Goal: Task Accomplishment & Management: Complete application form

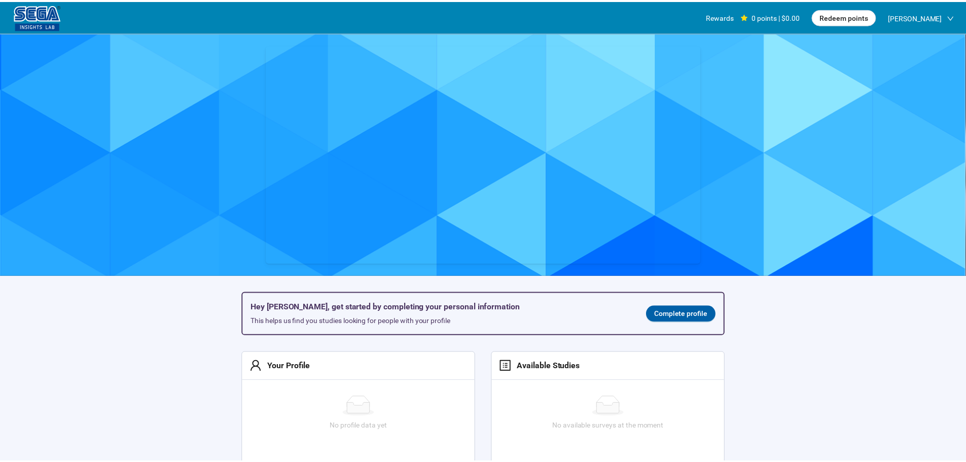
scroll to position [1, 0]
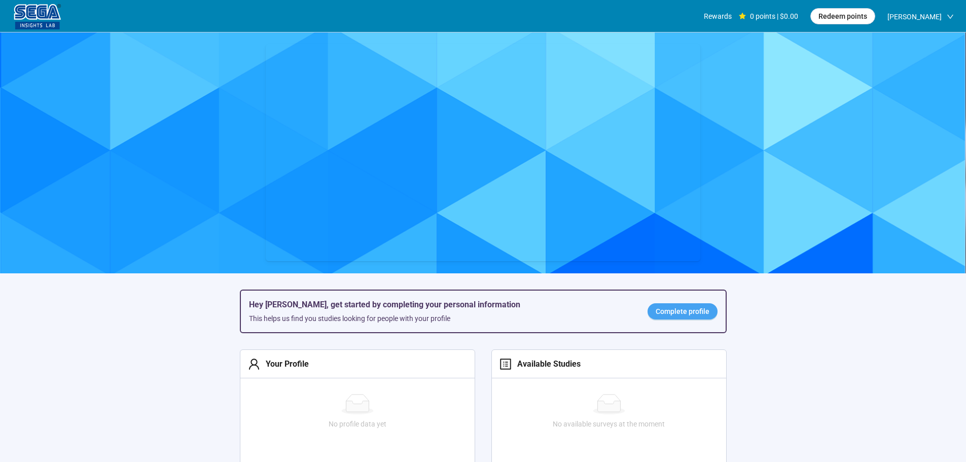
click at [692, 312] on span "Complete profile" at bounding box center [683, 311] width 54 height 11
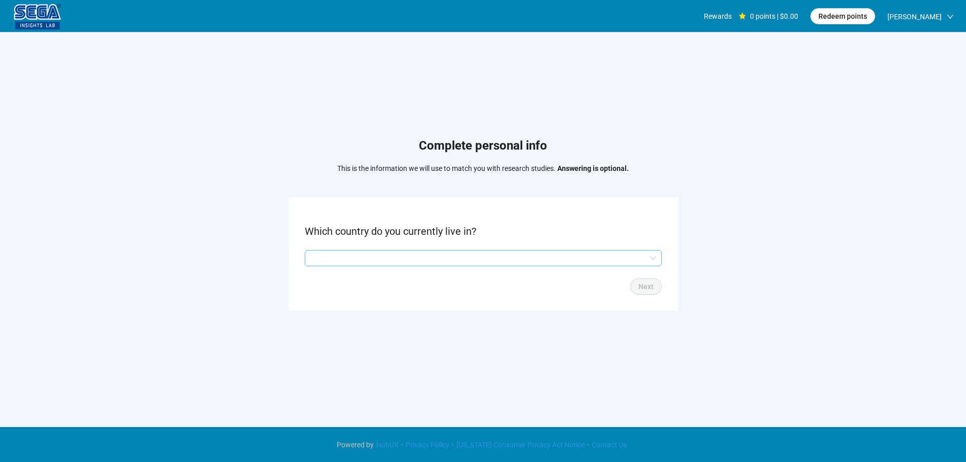
click at [457, 263] on input "search" at bounding box center [483, 257] width 345 height 15
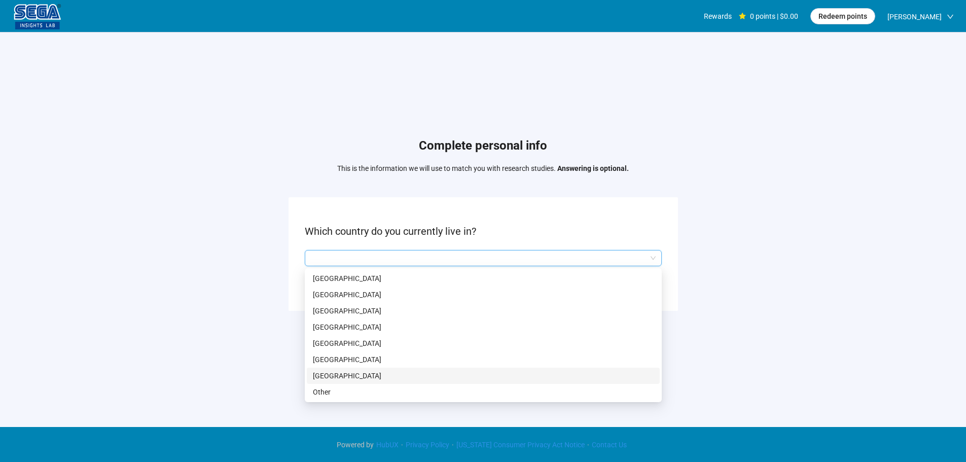
click at [356, 373] on p "[GEOGRAPHIC_DATA]" at bounding box center [483, 375] width 341 height 11
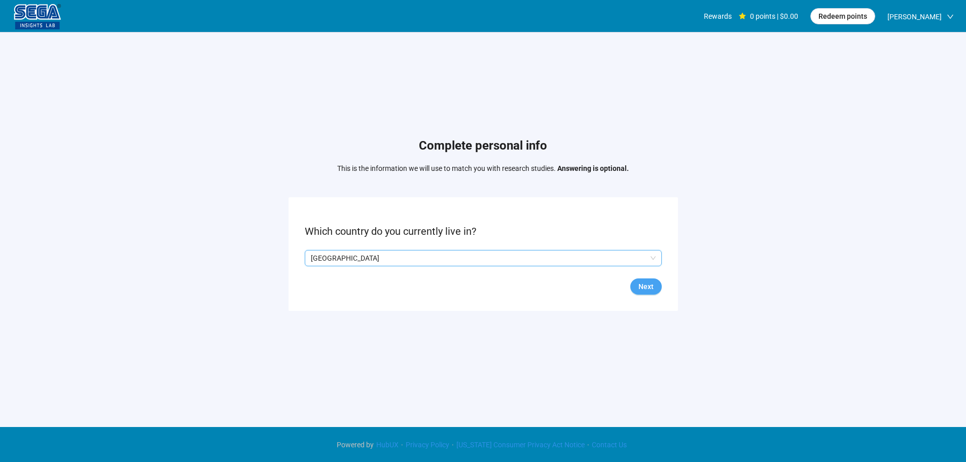
click at [646, 283] on span "Next" at bounding box center [645, 286] width 15 height 11
click at [364, 266] on div at bounding box center [483, 258] width 357 height 16
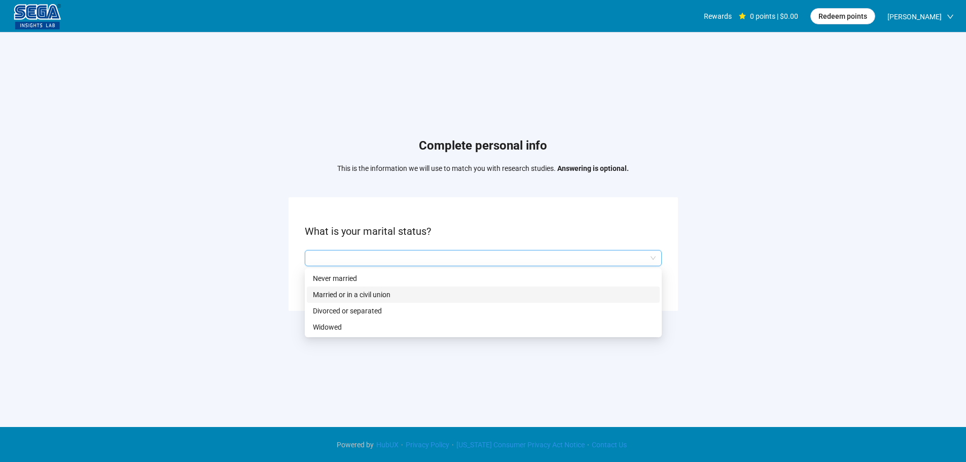
click at [358, 294] on p "Married or in a civil union" at bounding box center [483, 294] width 341 height 11
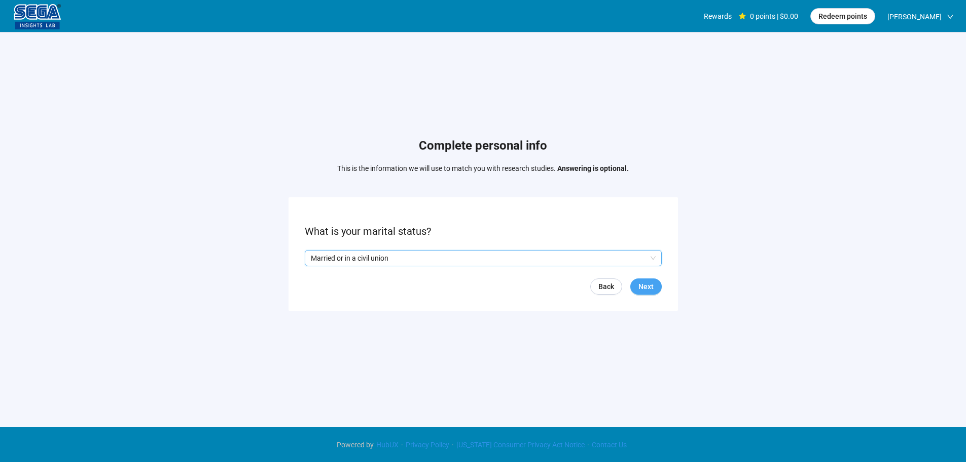
click at [651, 291] on span "Next" at bounding box center [645, 286] width 15 height 11
click at [380, 258] on input "search" at bounding box center [483, 257] width 345 height 15
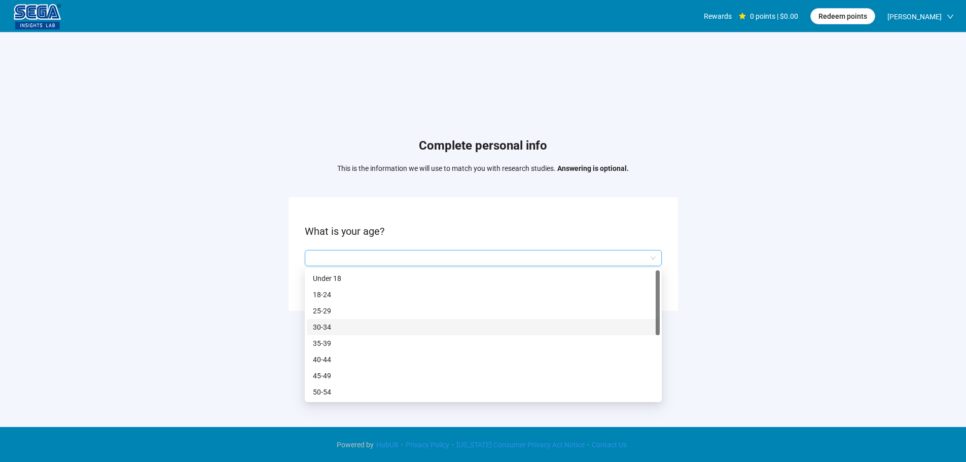
click at [331, 347] on p "35-39" at bounding box center [483, 343] width 341 height 11
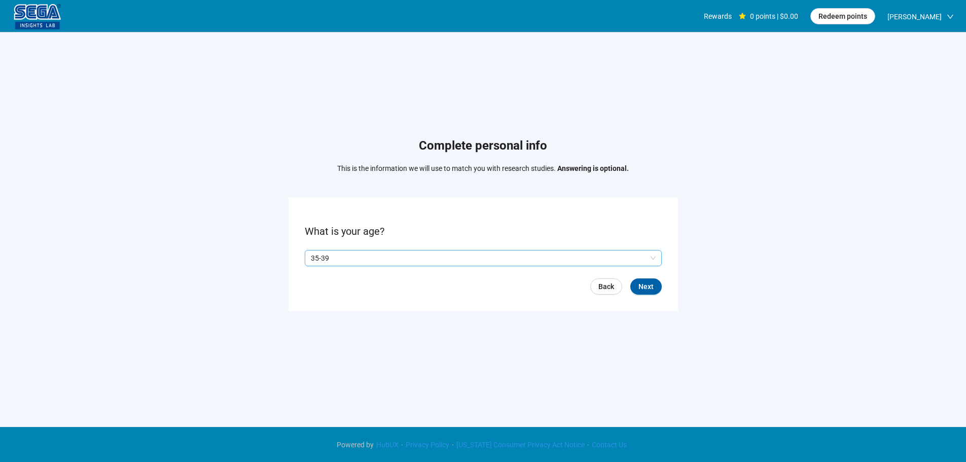
click at [633, 279] on div "Back Next" at bounding box center [483, 286] width 357 height 16
click at [250, 315] on div "Complete personal info This is the information we will use to match you with re…" at bounding box center [483, 226] width 966 height 388
click at [357, 262] on p "35-39" at bounding box center [479, 257] width 336 height 15
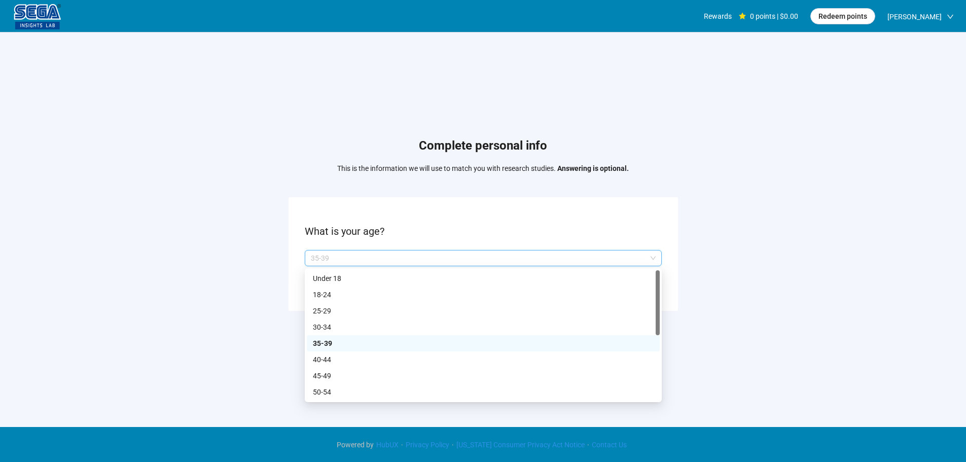
click at [332, 359] on p "40-44" at bounding box center [483, 359] width 341 height 11
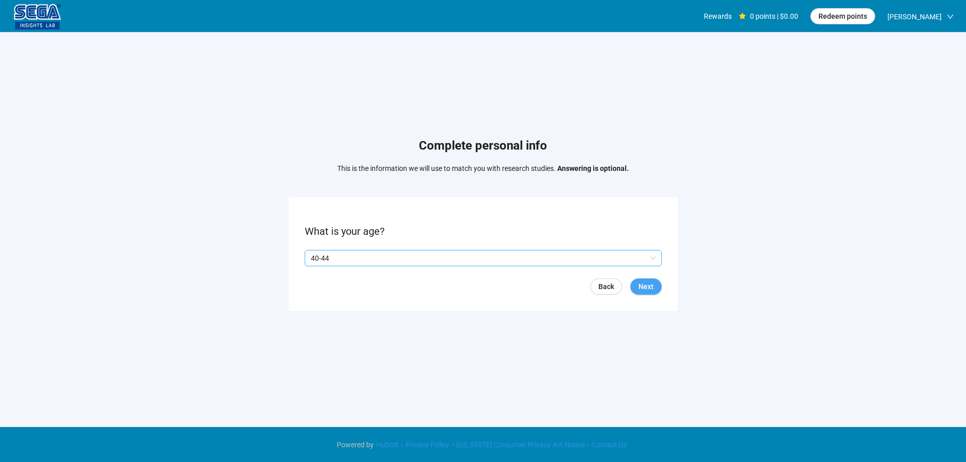
click at [646, 282] on form "What is your age? Q2hhcmFjdGVyaXN0aWNBbnN3ZXJOb2RlOjhjY2UzZGI5LTRkMzAtNDkzYS04M…" at bounding box center [482, 253] width 389 height 113
click at [647, 282] on span "Next" at bounding box center [645, 286] width 15 height 11
click at [316, 263] on p "Yes" at bounding box center [320, 257] width 11 height 11
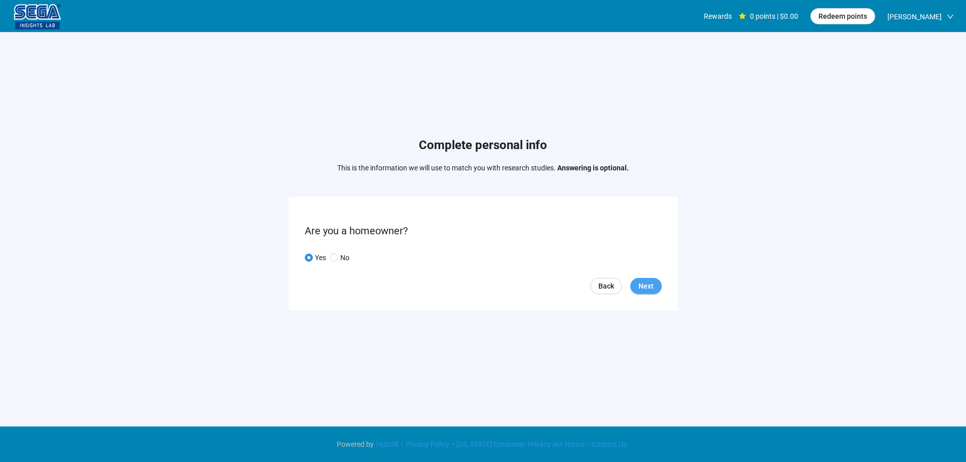
click at [654, 288] on button "Next" at bounding box center [645, 286] width 31 height 16
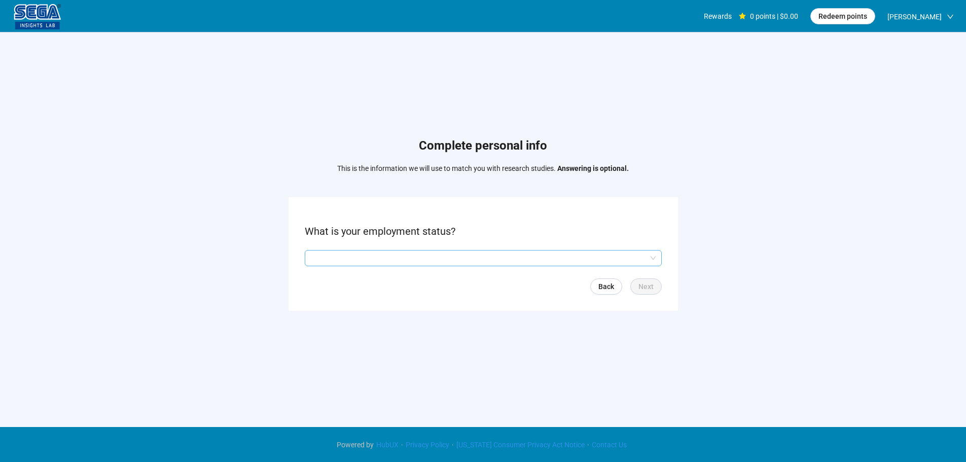
click at [340, 252] on input "search" at bounding box center [483, 257] width 345 height 15
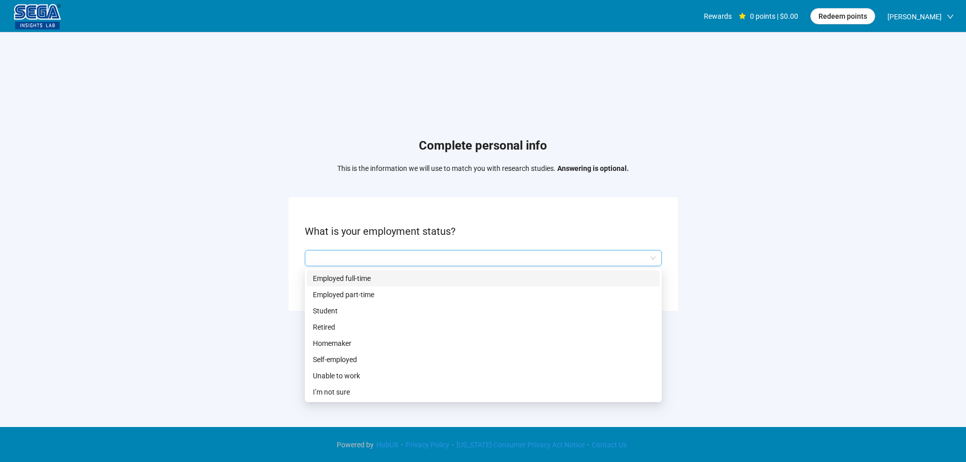
click at [341, 276] on p "Employed full-time" at bounding box center [483, 278] width 341 height 11
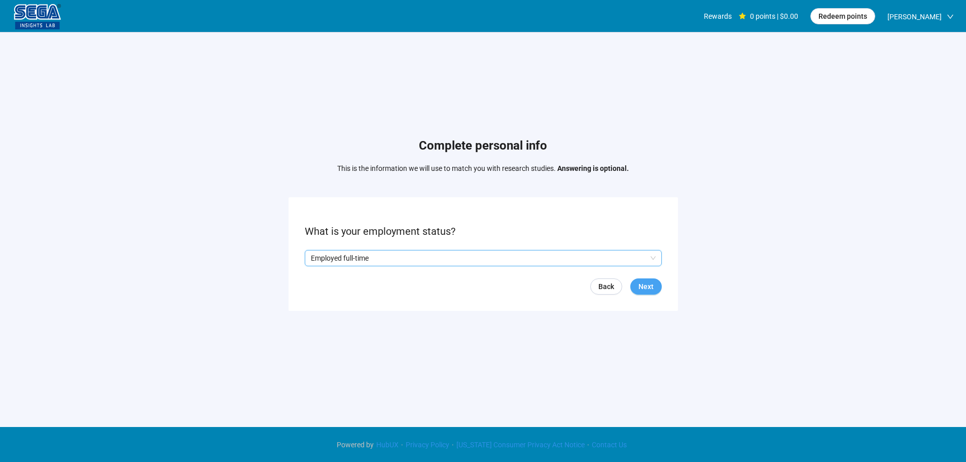
click at [641, 285] on span "Next" at bounding box center [645, 286] width 15 height 11
click at [360, 260] on input "search" at bounding box center [483, 257] width 345 height 15
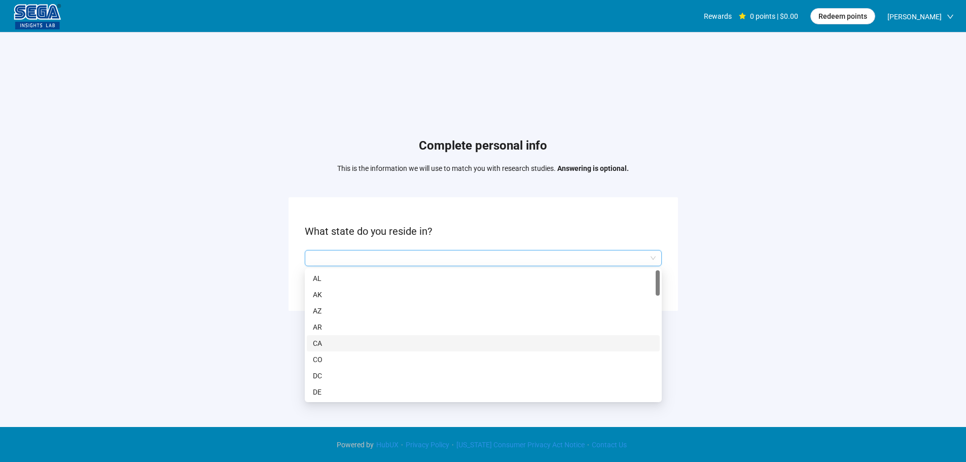
click at [331, 341] on p "CA" at bounding box center [483, 343] width 341 height 11
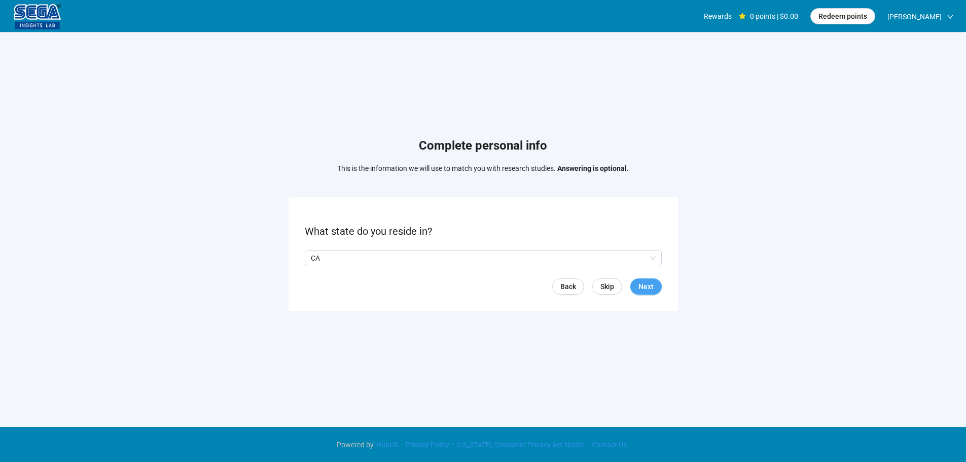
click at [649, 292] on button "Next" at bounding box center [645, 286] width 31 height 16
click at [389, 258] on input "search" at bounding box center [483, 257] width 345 height 15
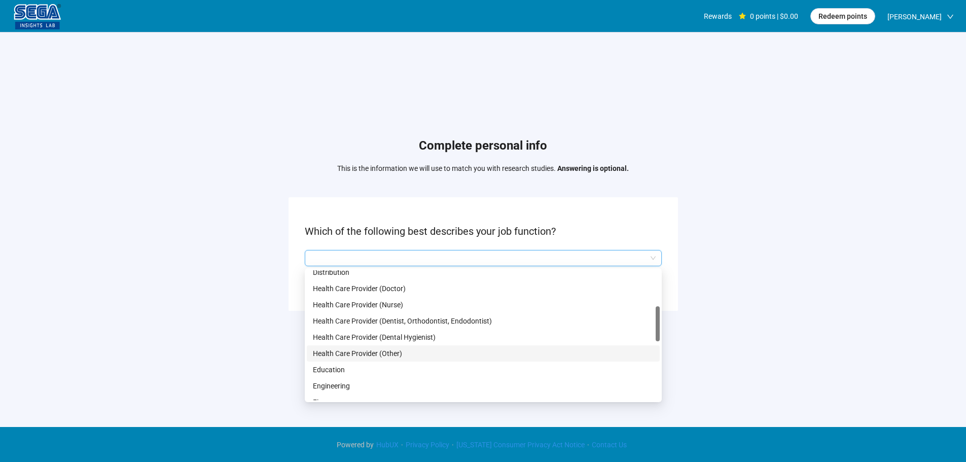
scroll to position [203, 0]
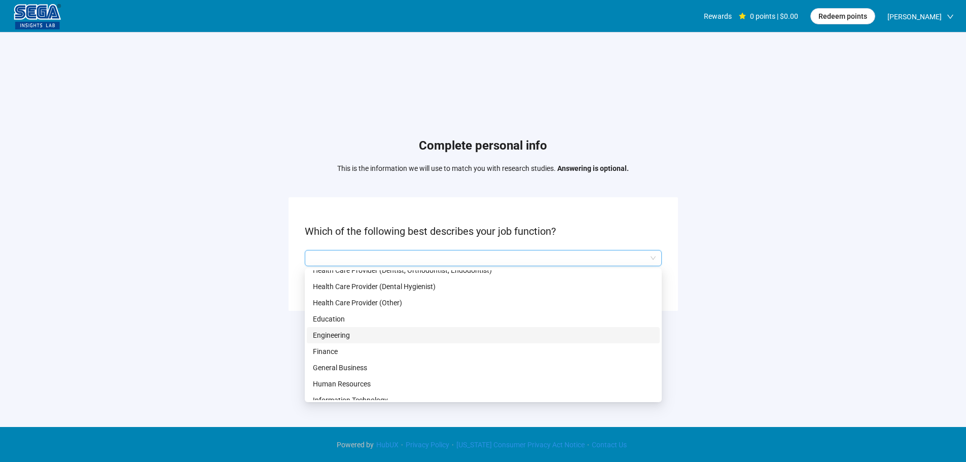
click at [355, 332] on p "Engineering" at bounding box center [483, 335] width 341 height 11
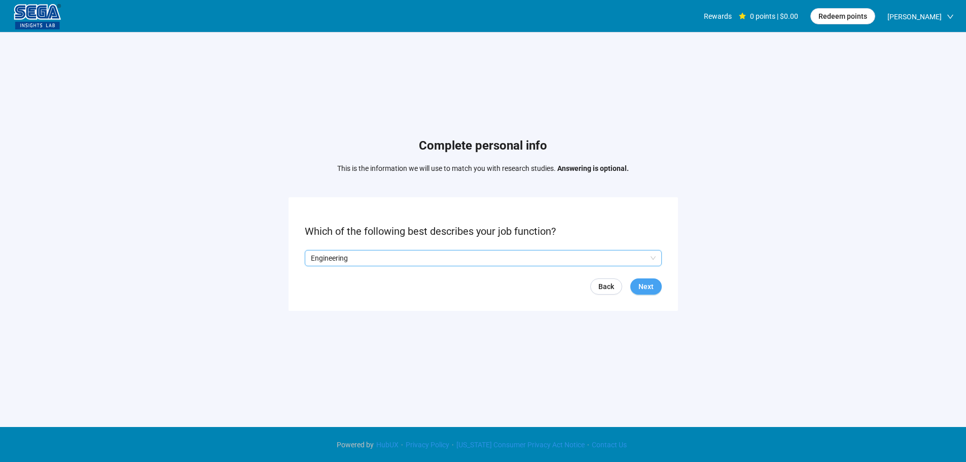
click at [652, 284] on span "Next" at bounding box center [645, 286] width 15 height 11
click at [439, 266] on form "What is your household income? Back Next" at bounding box center [482, 253] width 389 height 113
click at [417, 258] on input "search" at bounding box center [483, 257] width 345 height 15
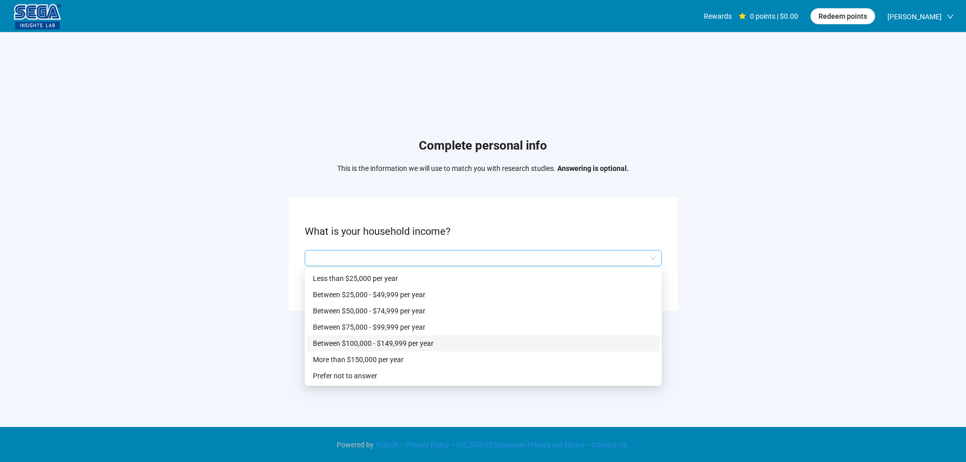
click at [365, 339] on p "Between $100,000 - $149,999 per year" at bounding box center [483, 343] width 341 height 11
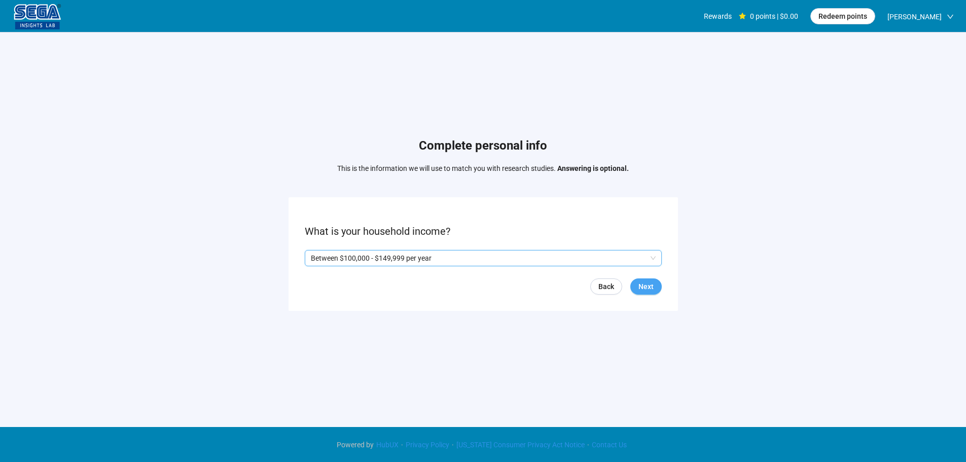
click at [653, 286] on span "Next" at bounding box center [645, 286] width 15 height 11
click at [321, 259] on p "Yes" at bounding box center [320, 257] width 11 height 11
click at [651, 285] on span "Next" at bounding box center [645, 286] width 15 height 11
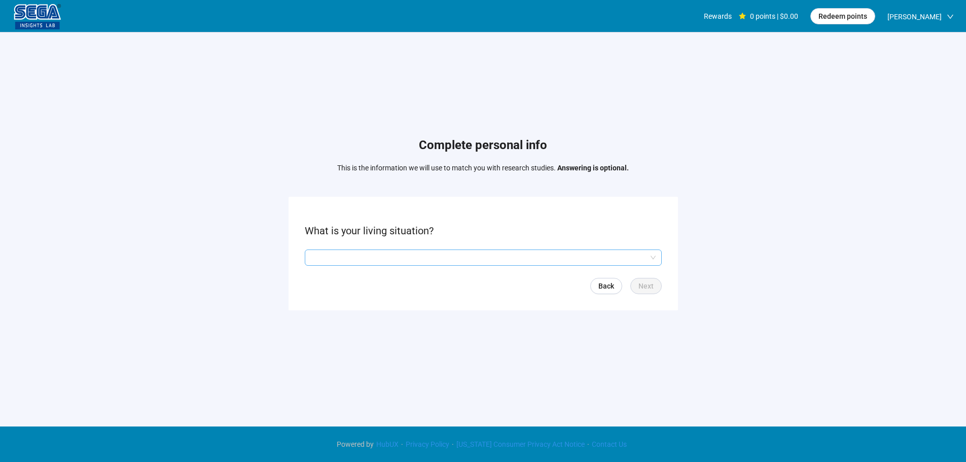
click at [437, 258] on input "search" at bounding box center [483, 257] width 345 height 15
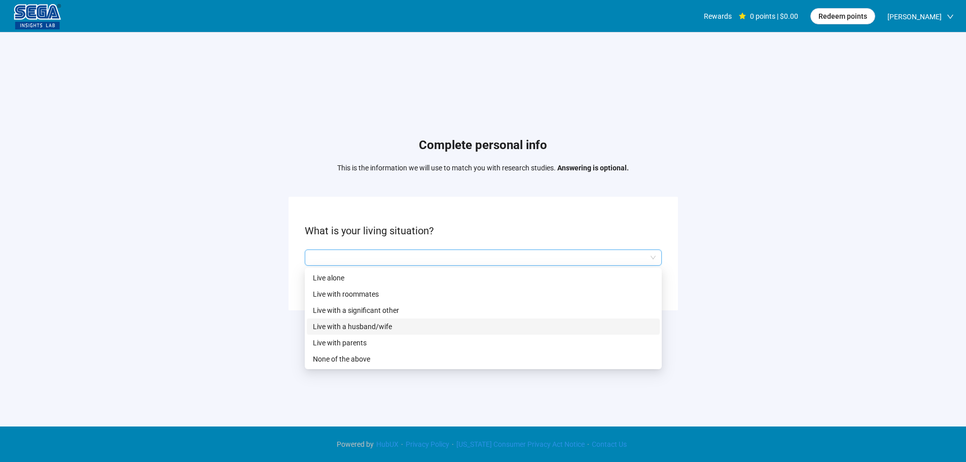
click at [388, 324] on p "Live with a husband/wife" at bounding box center [483, 326] width 341 height 11
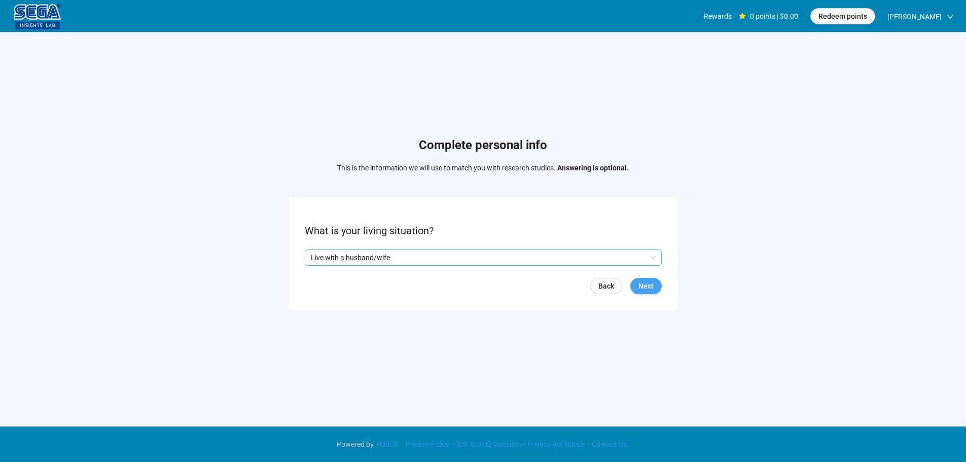
click at [645, 284] on span "Next" at bounding box center [645, 285] width 15 height 11
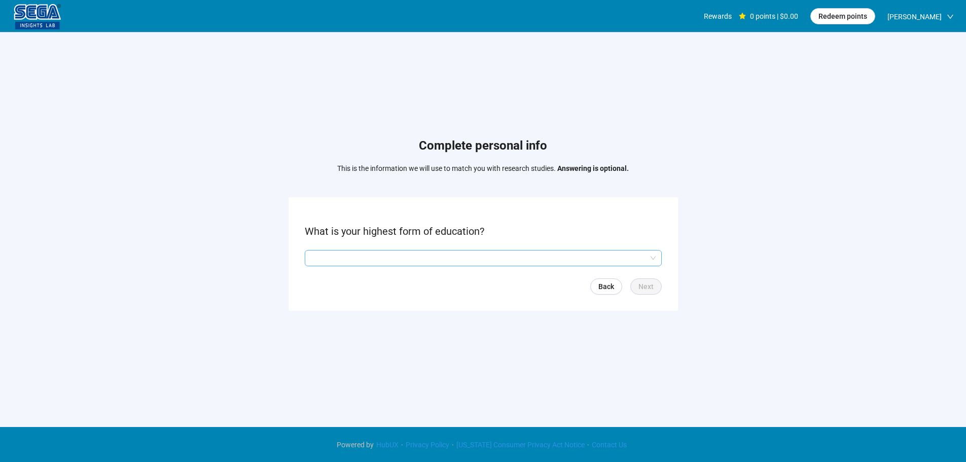
click at [428, 262] on input "search" at bounding box center [483, 257] width 345 height 15
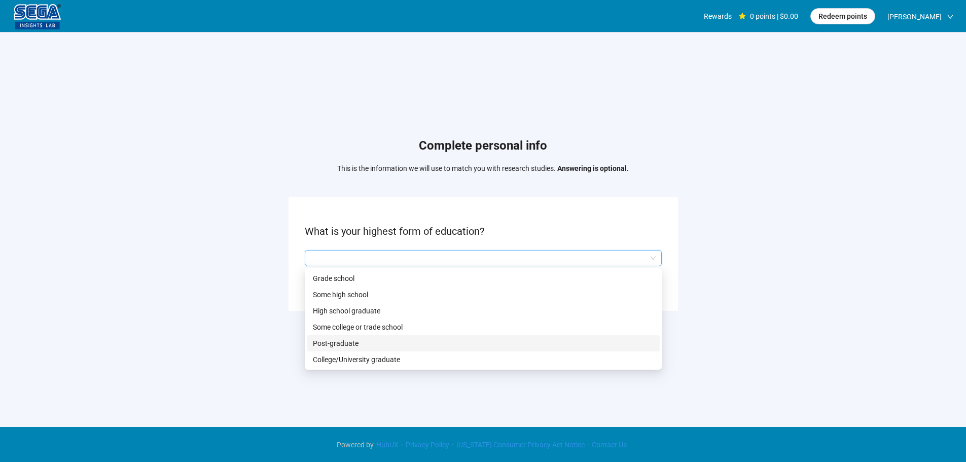
scroll to position [1, 0]
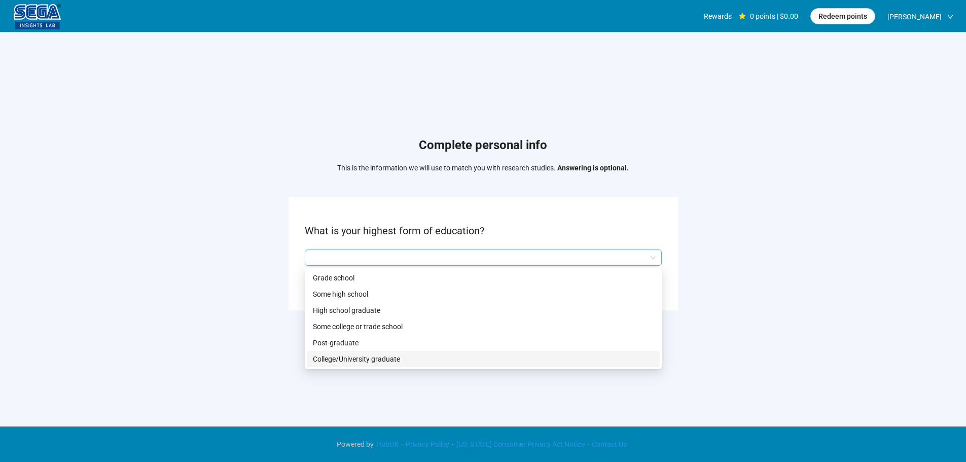
click at [342, 358] on p "College/University graduate" at bounding box center [483, 358] width 341 height 11
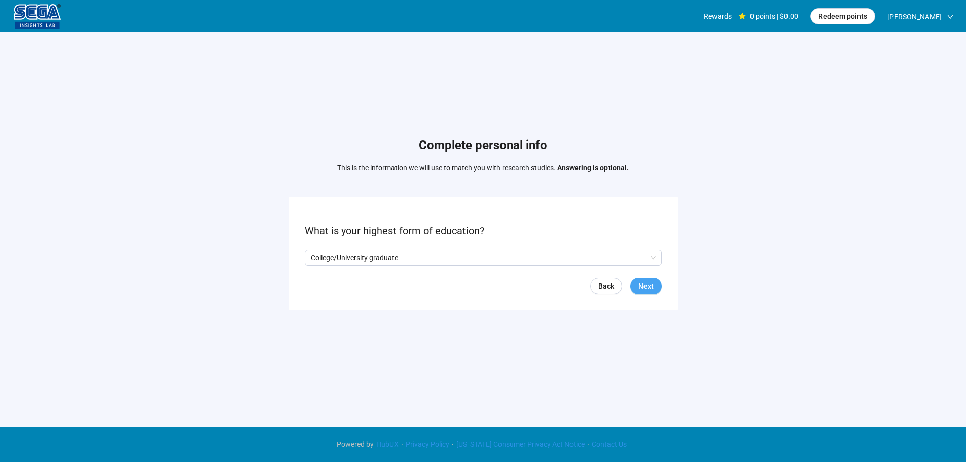
click at [636, 288] on button "Next" at bounding box center [645, 286] width 31 height 16
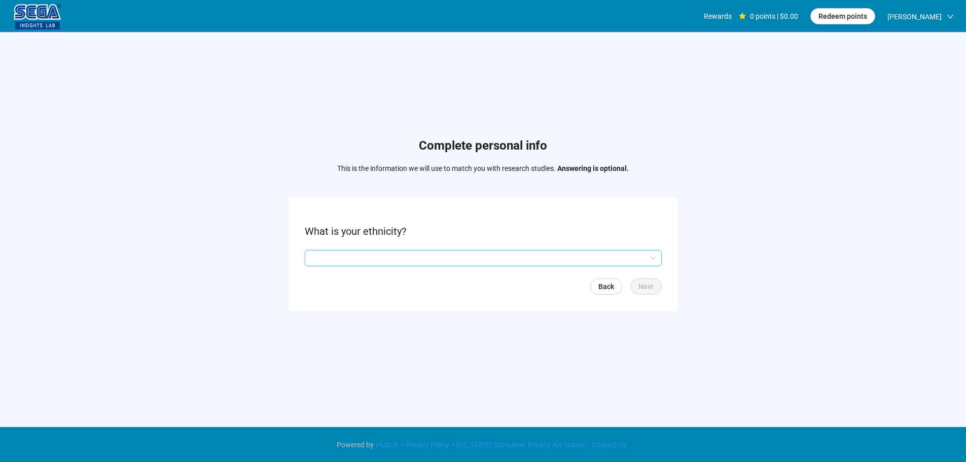
drag, startPoint x: 349, startPoint y: 256, endPoint x: 354, endPoint y: 275, distance: 19.9
click at [349, 257] on input "search" at bounding box center [483, 257] width 345 height 15
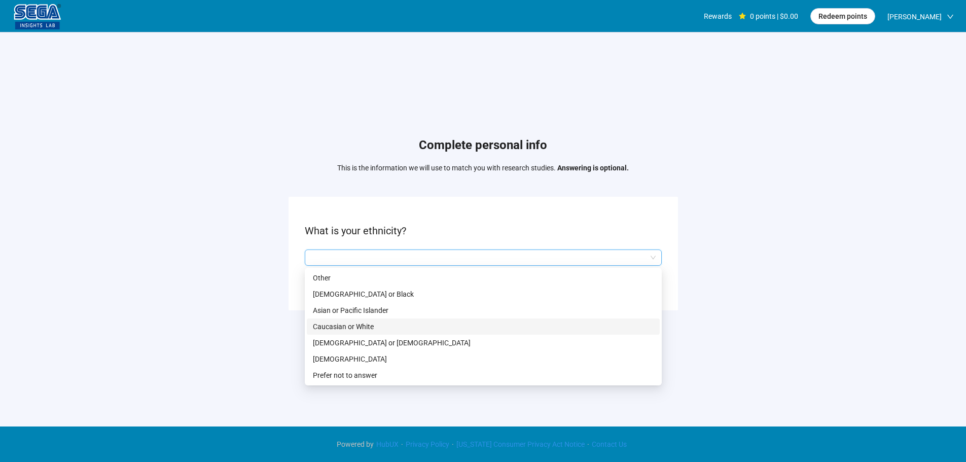
click at [365, 322] on p "Caucasian or White" at bounding box center [483, 326] width 341 height 11
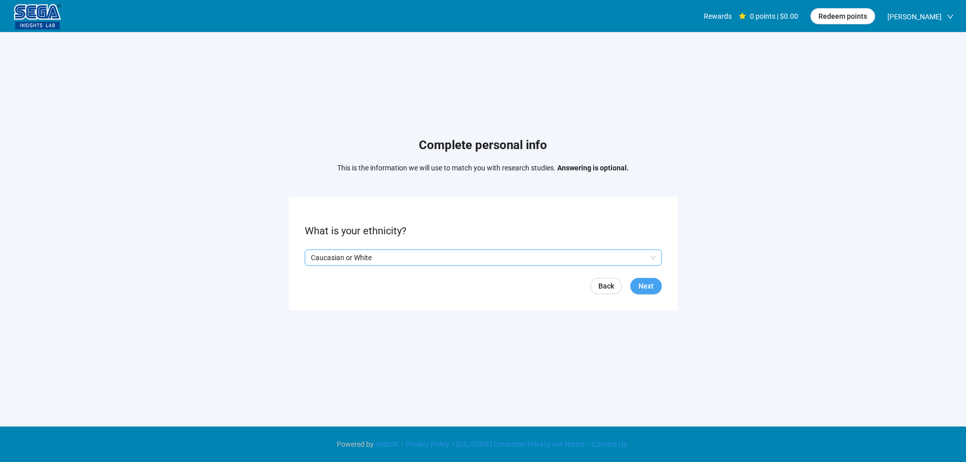
click at [659, 284] on button "Next" at bounding box center [645, 286] width 31 height 16
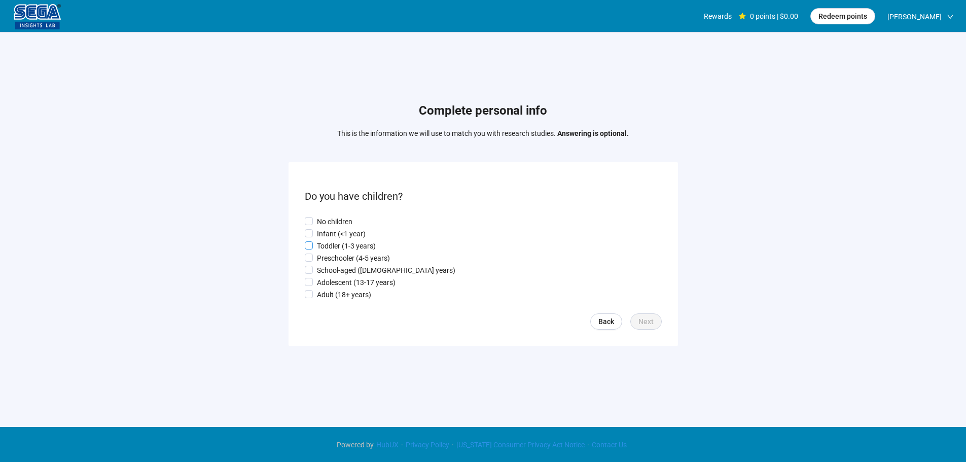
click at [336, 246] on p "Toddler (1-3 years)" at bounding box center [346, 245] width 59 height 11
click at [643, 319] on span "Next" at bounding box center [645, 321] width 15 height 11
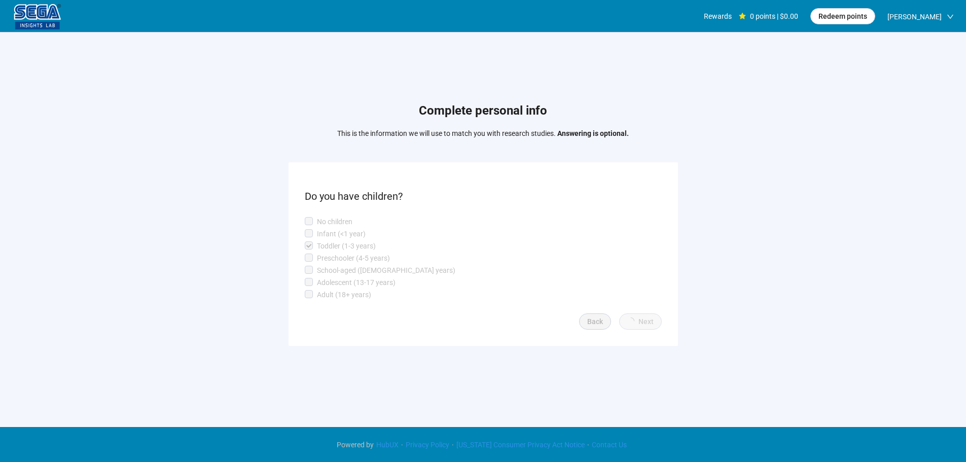
scroll to position [1, 0]
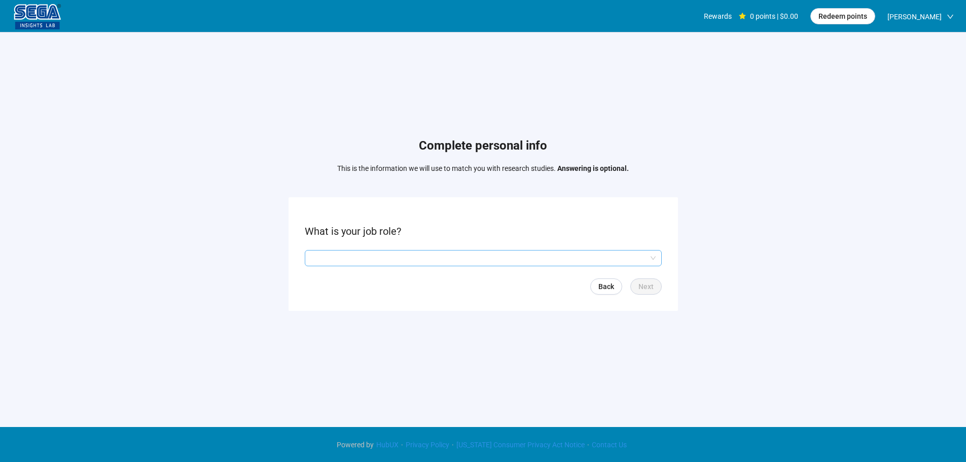
click at [358, 263] on input "search" at bounding box center [483, 257] width 345 height 15
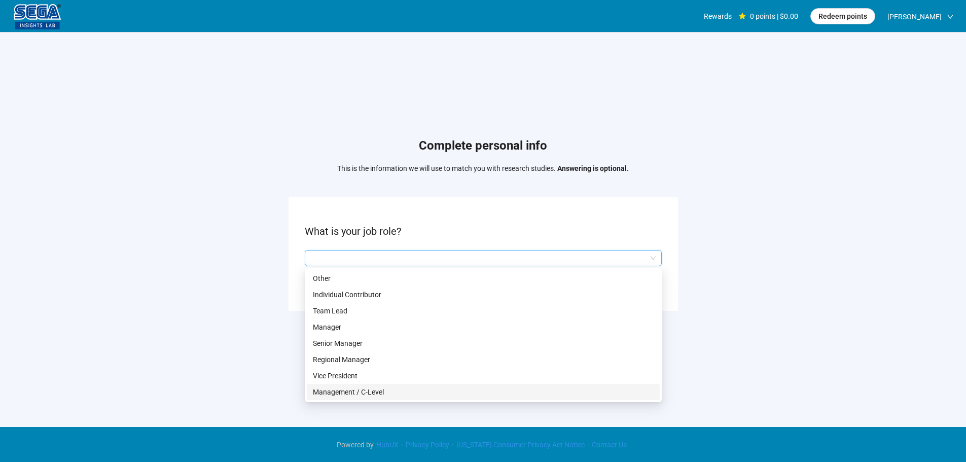
click at [366, 389] on p "Management / C-Level" at bounding box center [483, 391] width 341 height 11
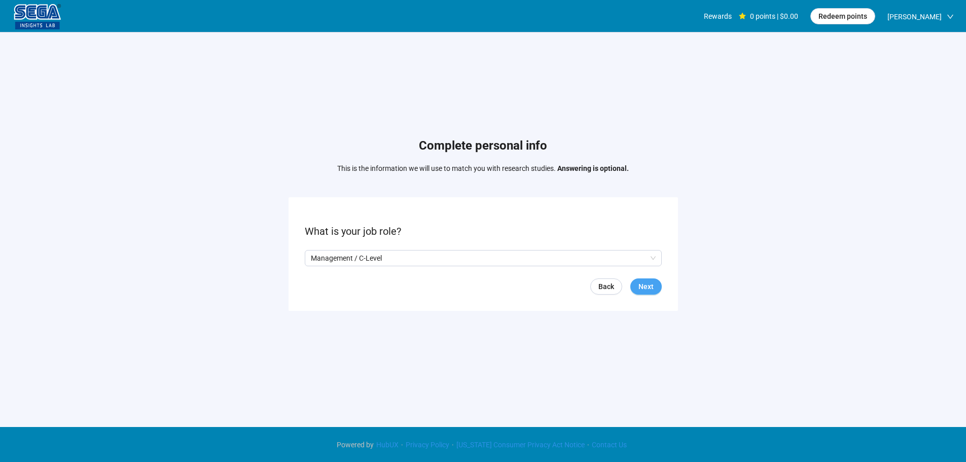
click at [654, 288] on button "Next" at bounding box center [645, 286] width 31 height 16
click at [379, 256] on input "search" at bounding box center [483, 257] width 345 height 15
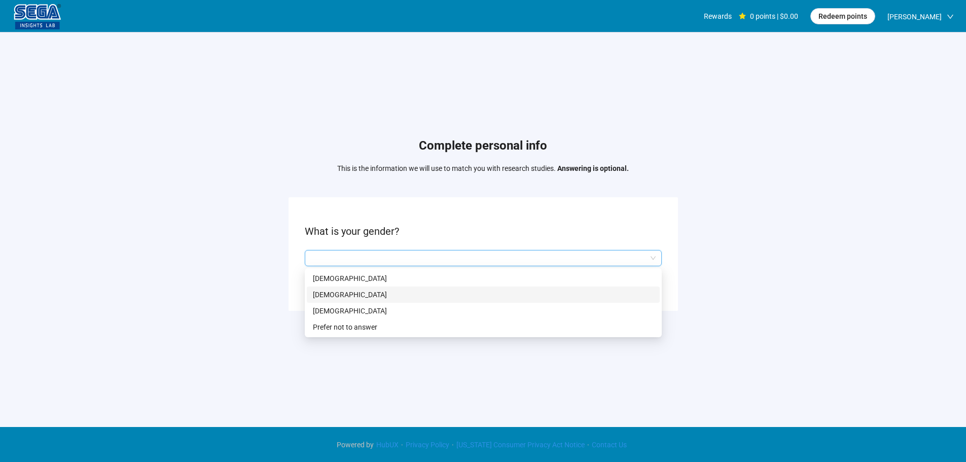
click at [350, 291] on p "[DEMOGRAPHIC_DATA]" at bounding box center [483, 294] width 341 height 11
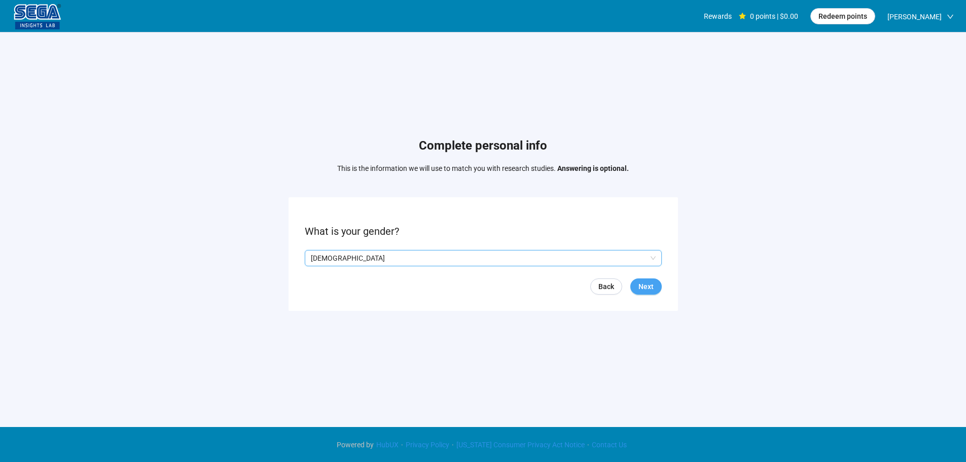
click at [649, 283] on span "Next" at bounding box center [645, 286] width 15 height 11
click at [339, 255] on span "Increase Value" at bounding box center [344, 254] width 11 height 9
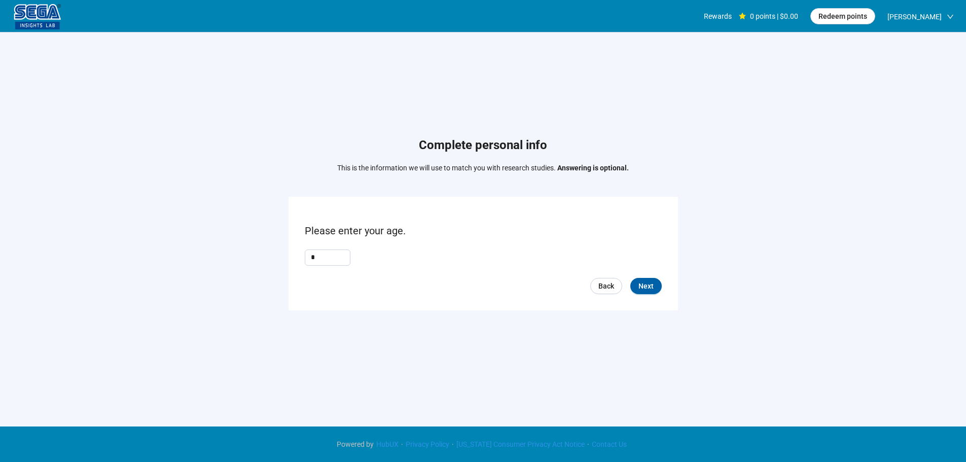
click at [625, 443] on div "Powered by HubUX · Privacy Policy · [US_STATE] Consumer Privacy Act Notice · Co…" at bounding box center [483, 444] width 966 height 11
drag, startPoint x: 305, startPoint y: 261, endPoint x: 300, endPoint y: 261, distance: 5.6
click at [300, 261] on form "Please enter your age. * Back Next" at bounding box center [482, 253] width 389 height 113
type input "**"
click at [648, 284] on span "Next" at bounding box center [645, 285] width 15 height 11
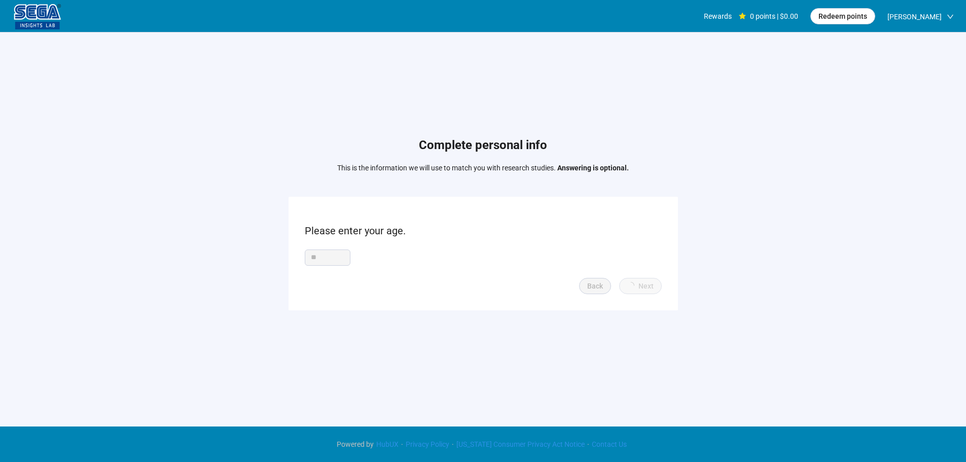
scroll to position [0, 0]
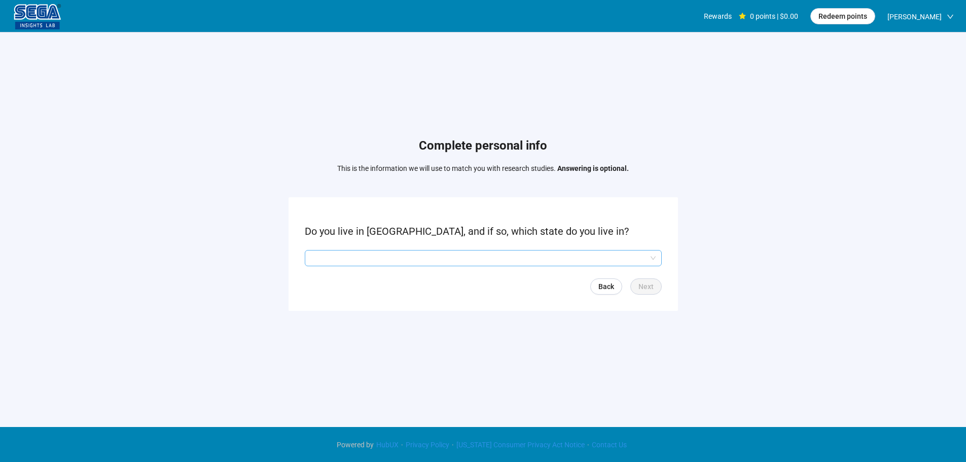
click at [359, 254] on input "search" at bounding box center [483, 257] width 345 height 15
click at [346, 259] on input "search" at bounding box center [483, 257] width 345 height 15
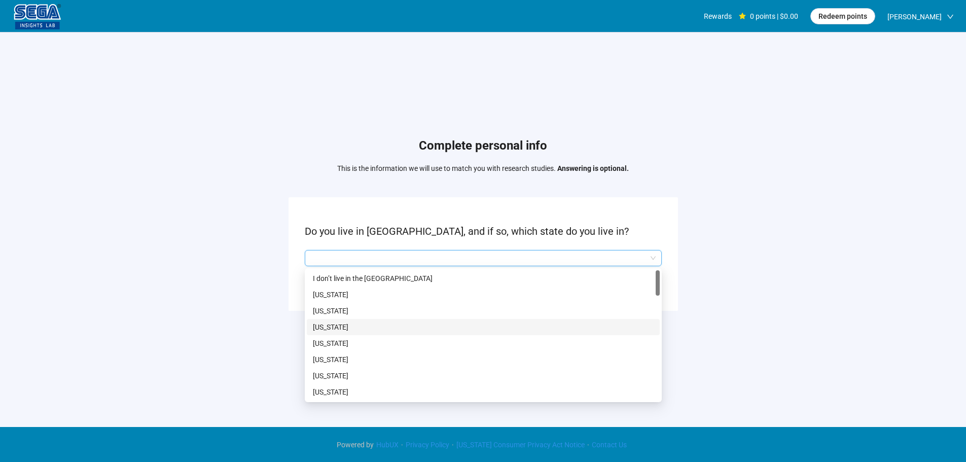
scroll to position [51, 0]
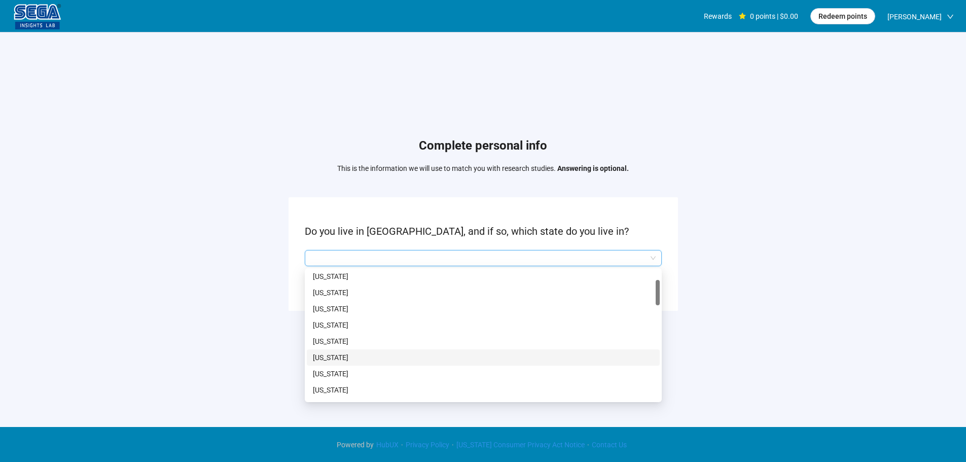
click at [336, 361] on p "[US_STATE]" at bounding box center [483, 357] width 341 height 11
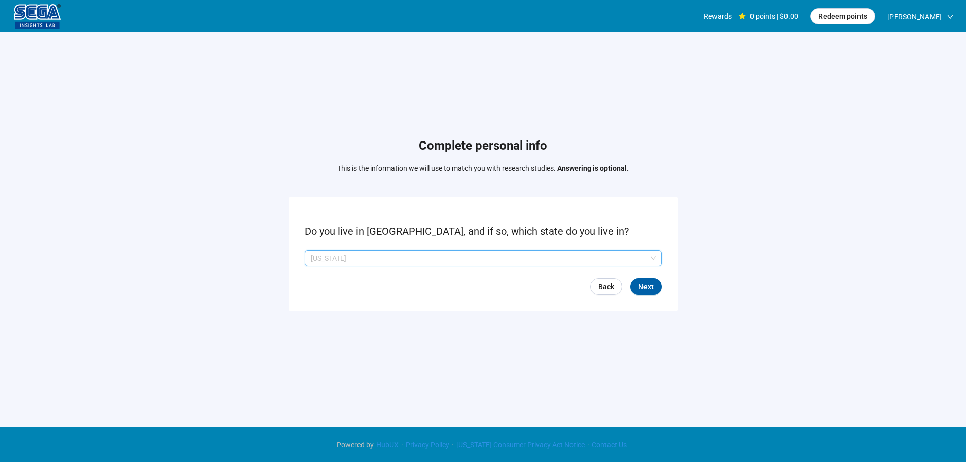
click at [327, 256] on p "[US_STATE]" at bounding box center [479, 257] width 336 height 15
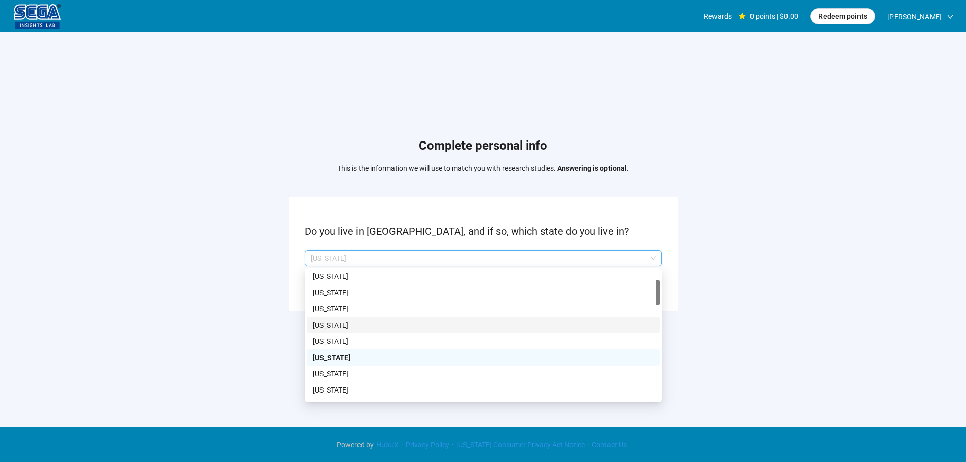
click at [331, 318] on div "[US_STATE]" at bounding box center [483, 325] width 353 height 16
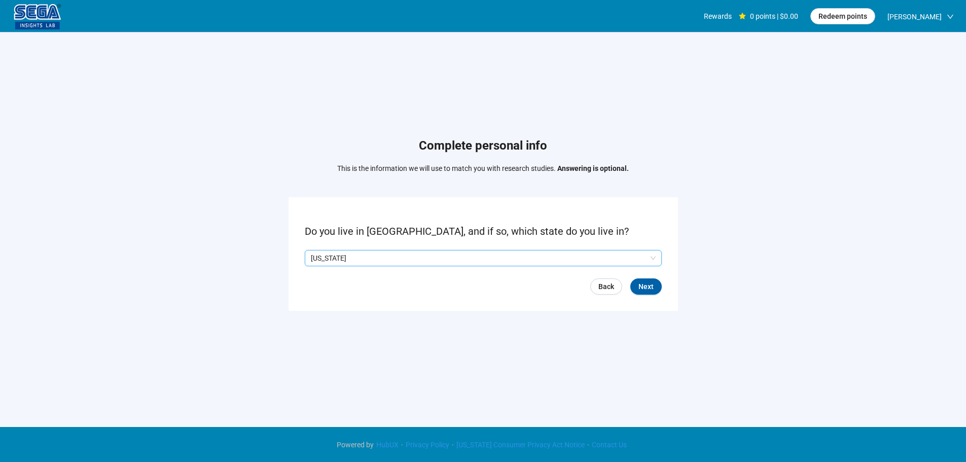
click at [340, 265] on span "[US_STATE]" at bounding box center [483, 257] width 345 height 15
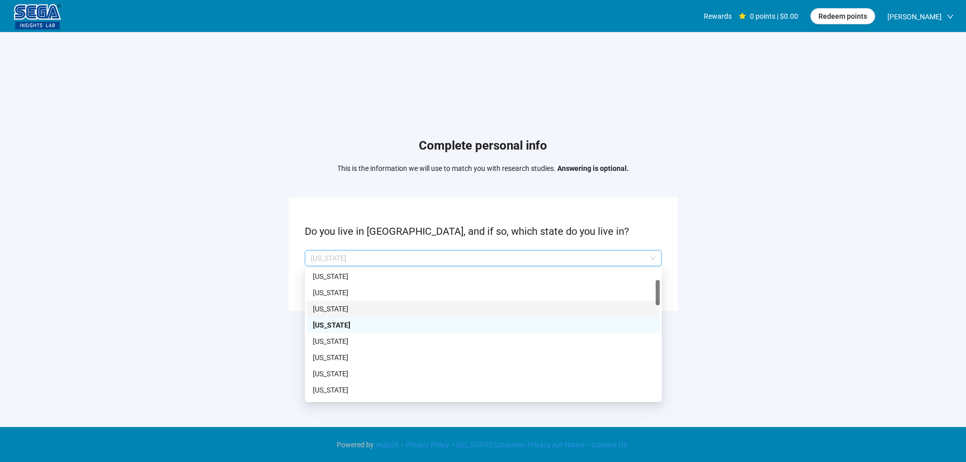
click at [343, 312] on p "[US_STATE]" at bounding box center [483, 308] width 341 height 11
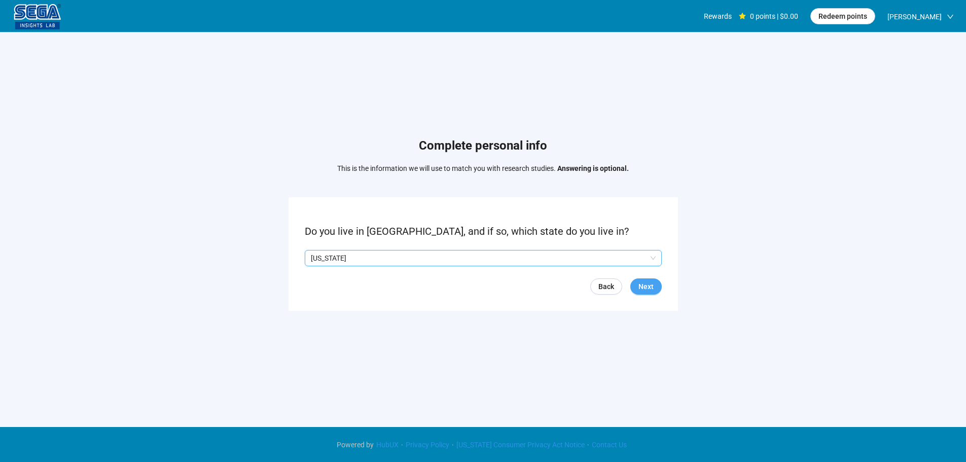
click at [647, 285] on span "Next" at bounding box center [645, 286] width 15 height 11
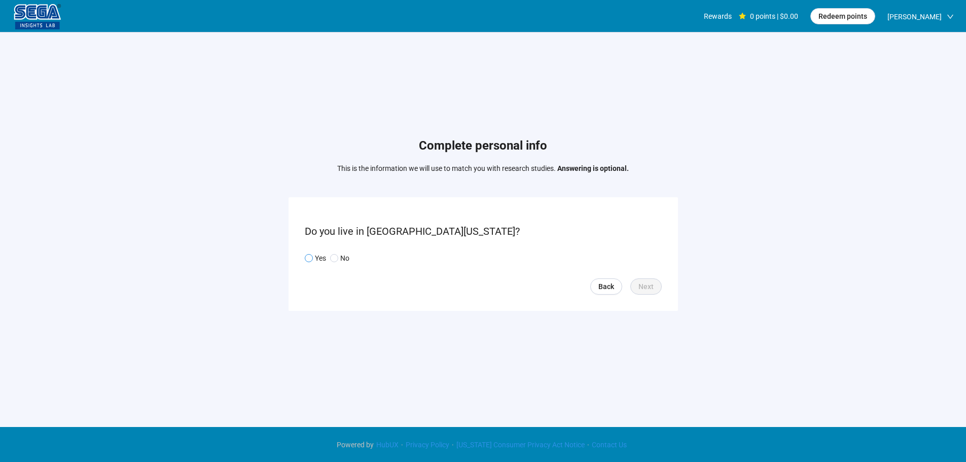
drag, startPoint x: 318, startPoint y: 260, endPoint x: 323, endPoint y: 264, distance: 6.2
click at [318, 260] on p "Yes" at bounding box center [320, 257] width 11 height 11
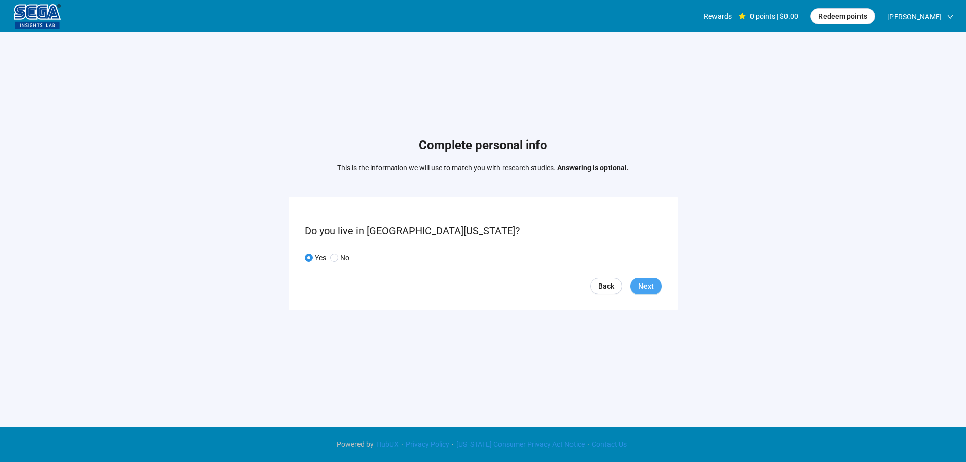
click at [651, 289] on span "Next" at bounding box center [645, 285] width 15 height 11
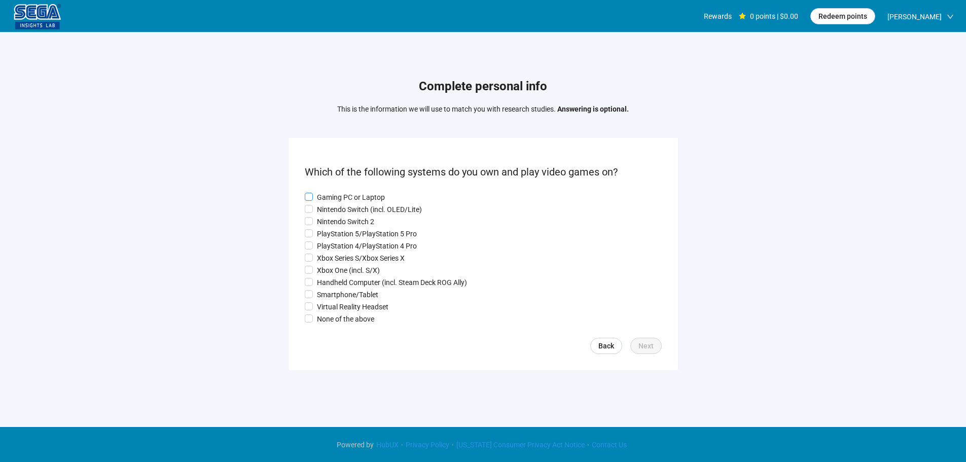
click at [336, 195] on p "Gaming PC or Laptop" at bounding box center [351, 197] width 68 height 11
drag, startPoint x: 336, startPoint y: 208, endPoint x: 335, endPoint y: 228, distance: 20.3
click at [336, 209] on p "Nintendo Switch (incl. OLED/Lite)" at bounding box center [369, 209] width 105 height 11
drag, startPoint x: 335, startPoint y: 228, endPoint x: 335, endPoint y: 242, distance: 13.7
click at [335, 229] on p "PlayStation 5/PlayStation 5 Pro" at bounding box center [367, 233] width 100 height 11
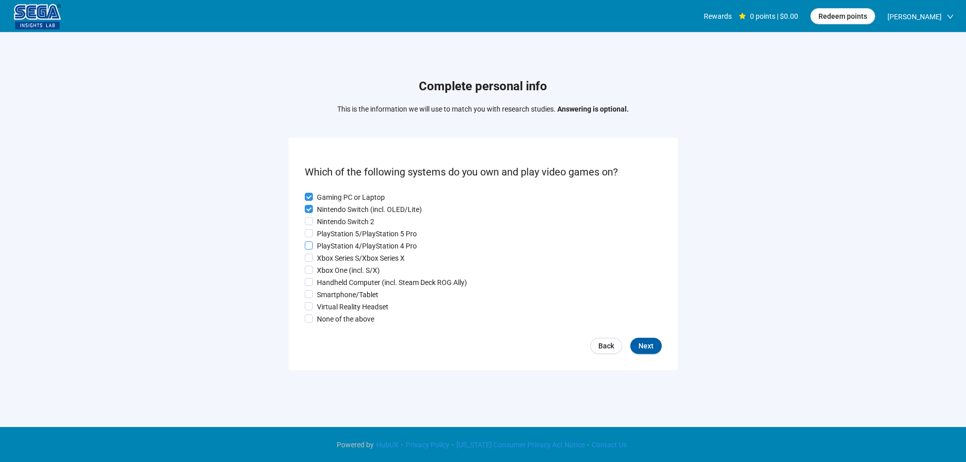
click at [335, 245] on p "PlayStation 4/PlayStation 4 Pro" at bounding box center [367, 245] width 100 height 11
click at [337, 268] on p "Xbox One (incl. S/X)" at bounding box center [348, 270] width 63 height 11
click at [337, 311] on p "Virtual Reality Headset" at bounding box center [352, 306] width 71 height 11
drag, startPoint x: 342, startPoint y: 292, endPoint x: 341, endPoint y: 285, distance: 6.7
click at [342, 291] on p "Smartphone/Tablet" at bounding box center [347, 294] width 61 height 11
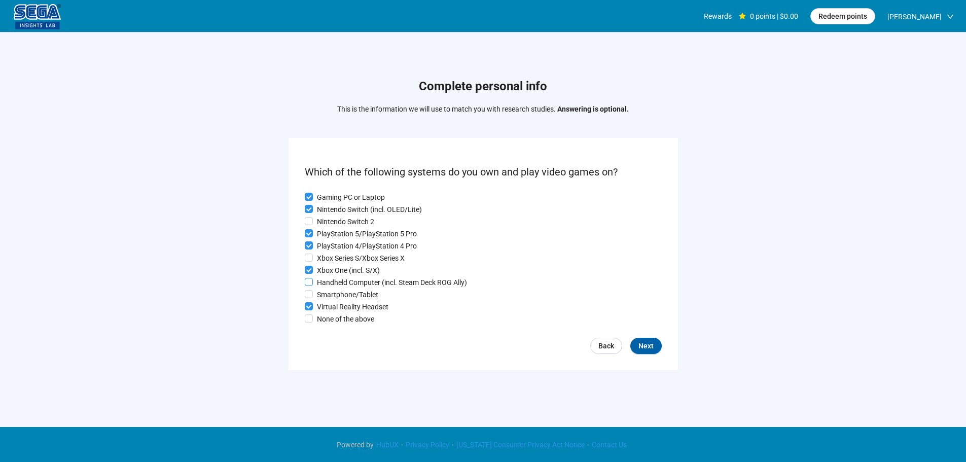
click at [341, 284] on p "Handheld Computer (incl. Steam Deck ROG Ally)" at bounding box center [392, 282] width 150 height 11
click at [342, 293] on p "Smartphone/Tablet" at bounding box center [347, 294] width 61 height 11
click at [645, 344] on span "Next" at bounding box center [645, 345] width 15 height 11
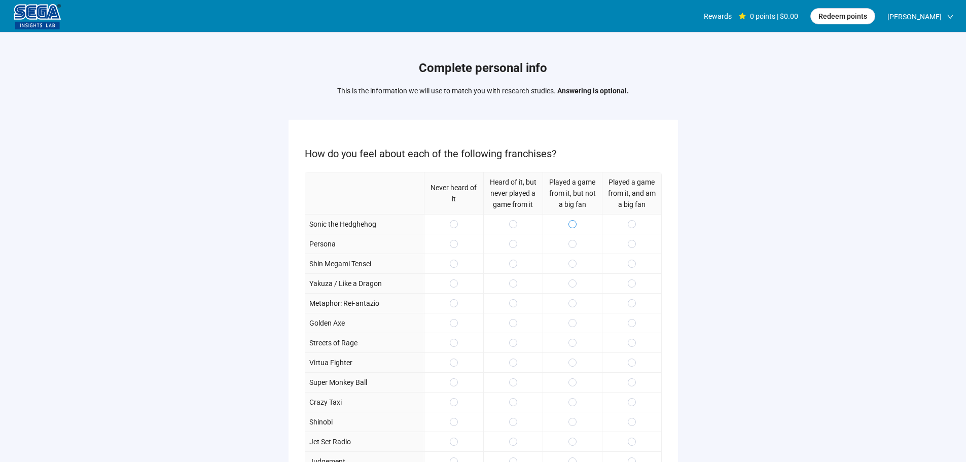
click at [572, 226] on span at bounding box center [572, 224] width 8 height 8
click at [582, 275] on div at bounding box center [571, 283] width 59 height 20
drag, startPoint x: 623, startPoint y: 220, endPoint x: 631, endPoint y: 234, distance: 16.3
click at [623, 220] on div at bounding box center [631, 224] width 59 height 20
click at [629, 267] on span at bounding box center [632, 264] width 8 height 8
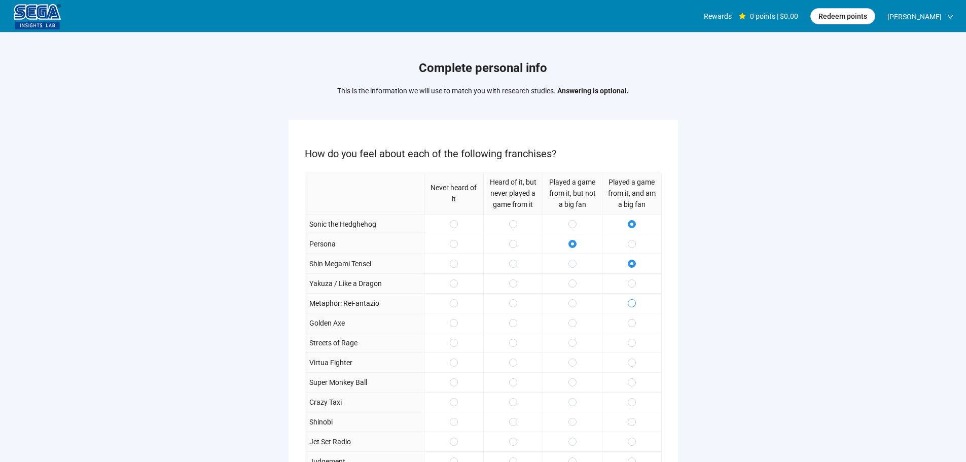
drag, startPoint x: 630, startPoint y: 291, endPoint x: 630, endPoint y: 299, distance: 8.1
click at [630, 292] on div at bounding box center [631, 283] width 59 height 20
click at [628, 286] on span at bounding box center [632, 283] width 8 height 8
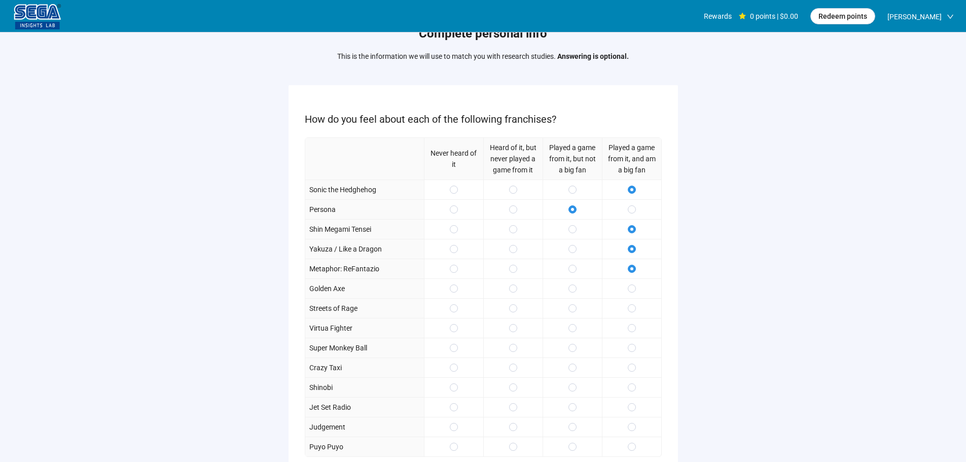
scroll to position [101, 0]
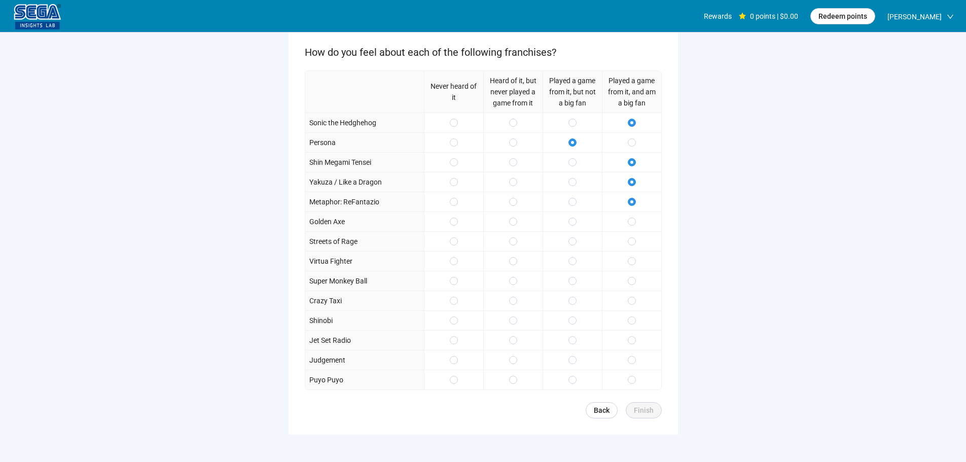
drag, startPoint x: 578, startPoint y: 242, endPoint x: 579, endPoint y: 223, distance: 19.3
click at [579, 242] on div at bounding box center [571, 241] width 59 height 20
click at [579, 219] on div at bounding box center [571, 221] width 59 height 20
click at [575, 242] on span at bounding box center [572, 241] width 8 height 8
click at [570, 266] on label at bounding box center [572, 261] width 8 height 11
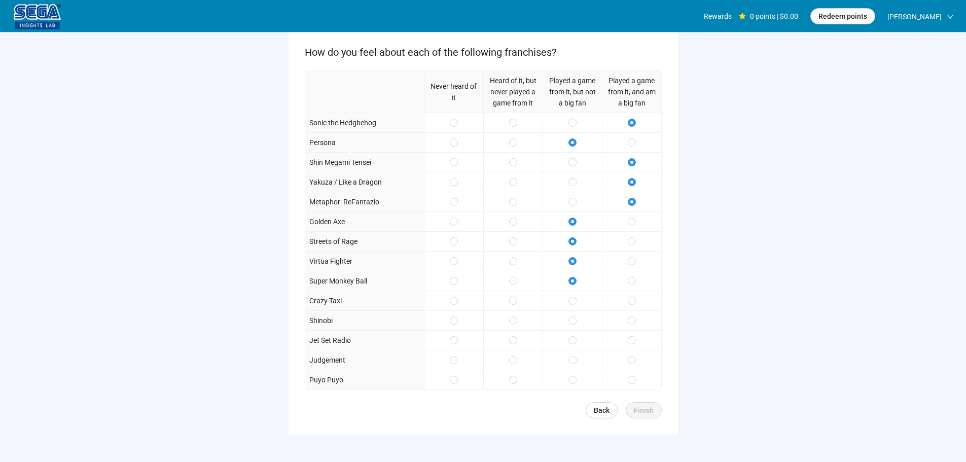
click at [578, 305] on div at bounding box center [571, 301] width 59 height 20
click at [633, 326] on label at bounding box center [632, 320] width 8 height 11
click at [640, 340] on div at bounding box center [631, 340] width 59 height 20
click at [636, 340] on div at bounding box center [631, 340] width 59 height 20
drag, startPoint x: 568, startPoint y: 366, endPoint x: 572, endPoint y: 373, distance: 8.4
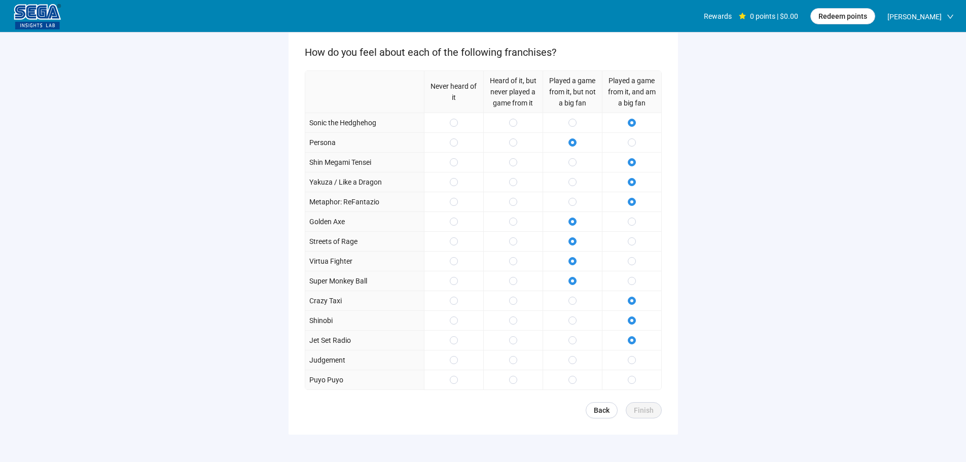
click at [570, 365] on label at bounding box center [572, 359] width 8 height 11
click at [567, 381] on div at bounding box center [571, 380] width 59 height 20
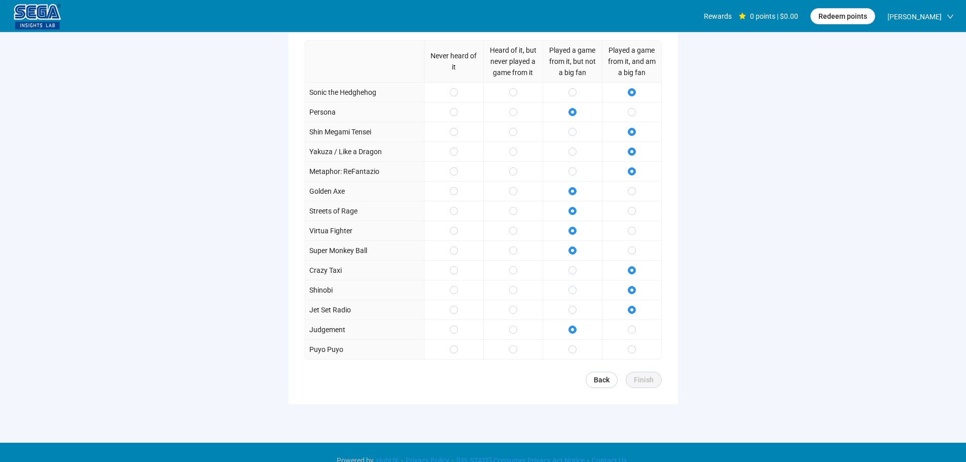
scroll to position [148, 0]
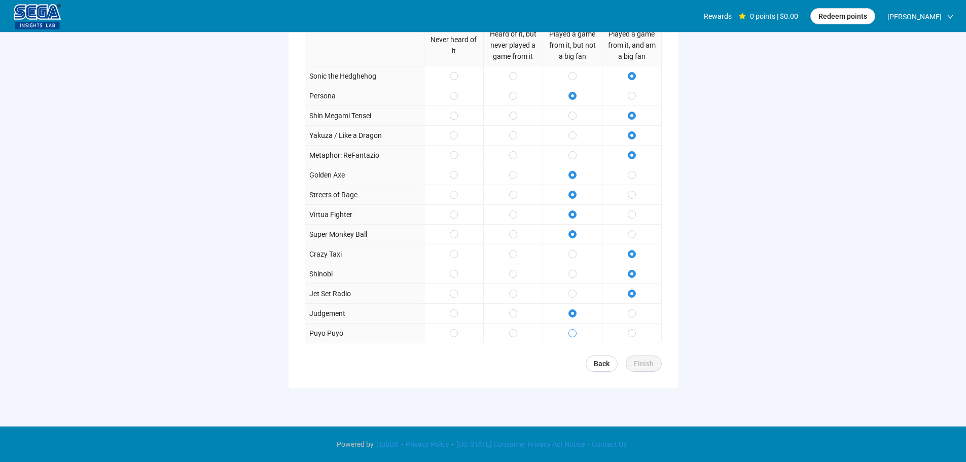
click at [575, 336] on span at bounding box center [572, 333] width 8 height 8
click at [650, 367] on span "Finish" at bounding box center [644, 363] width 20 height 11
